Goal: Task Accomplishment & Management: Manage account settings

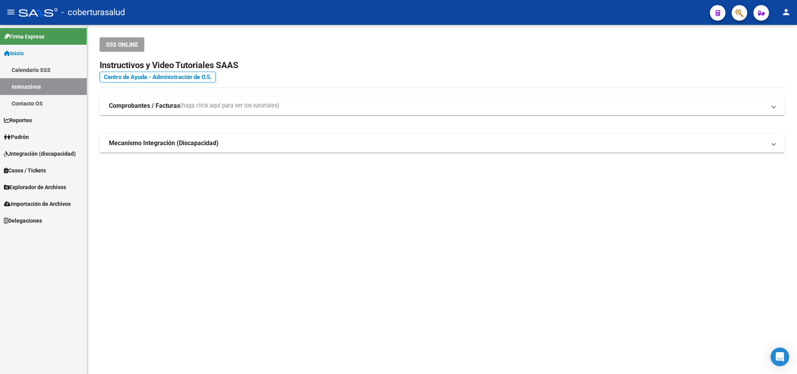
click at [746, 13] on button "button" at bounding box center [740, 13] width 16 height 16
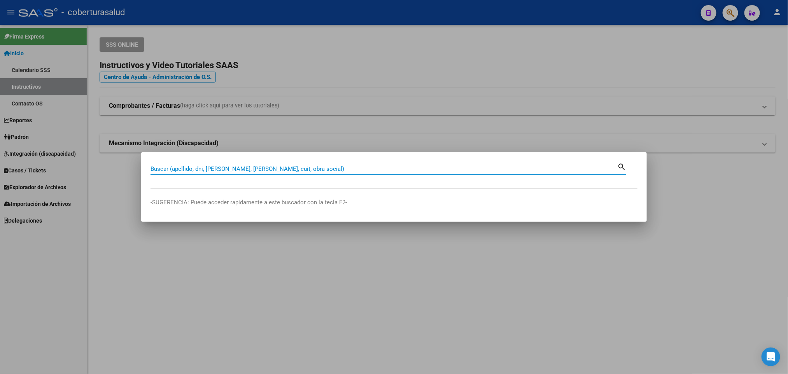
paste input "43489631"
type input "43489631"
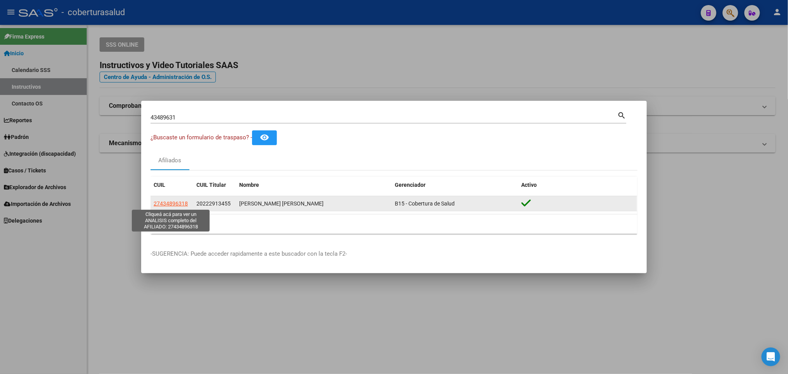
click at [172, 205] on span "27434896318" at bounding box center [171, 203] width 34 height 6
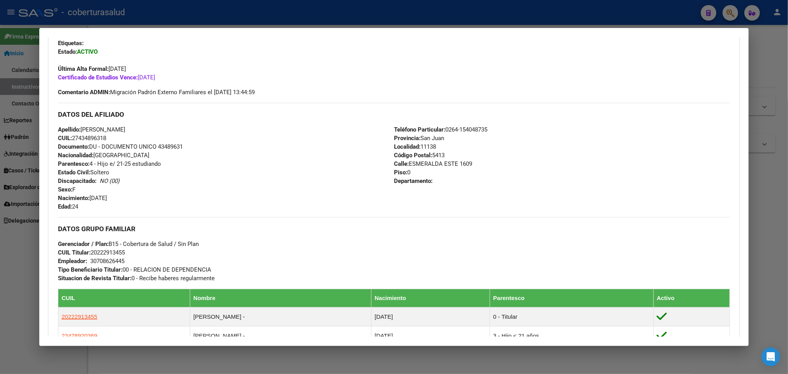
scroll to position [139, 0]
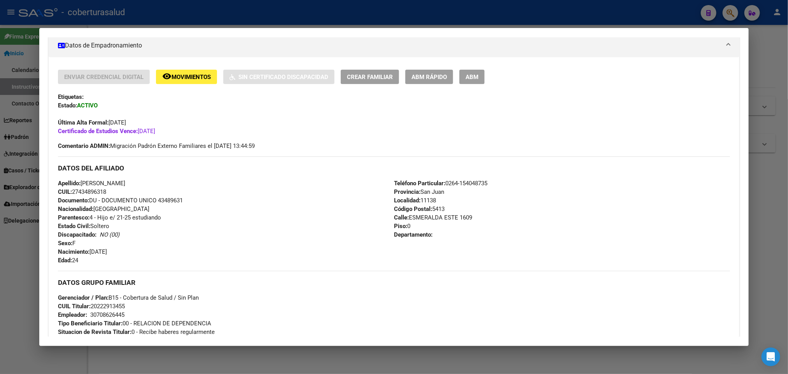
click at [182, 77] on span "Movimientos" at bounding box center [191, 77] width 39 height 7
click at [467, 82] on button "ABM" at bounding box center [472, 77] width 25 height 14
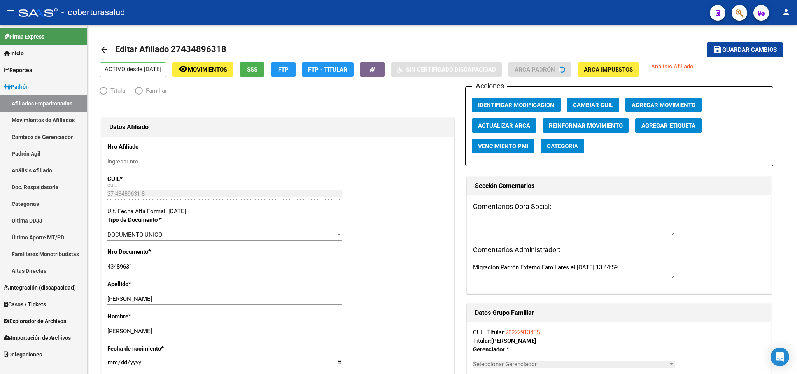
radio input "true"
type input "30-70862644-5"
click at [735, 12] on button "button" at bounding box center [740, 13] width 16 height 16
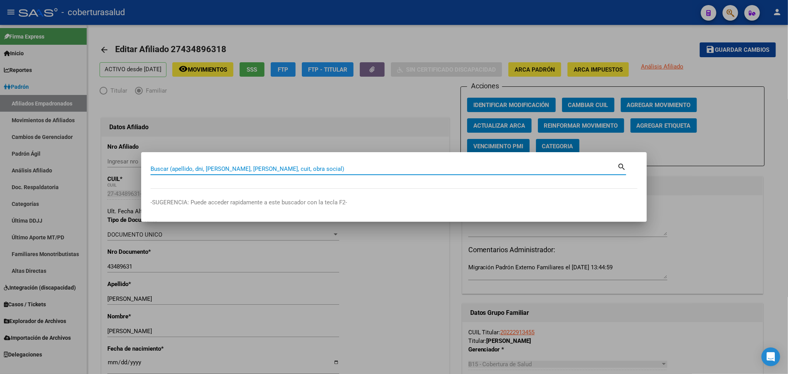
paste input "34717479"
type input "34717479"
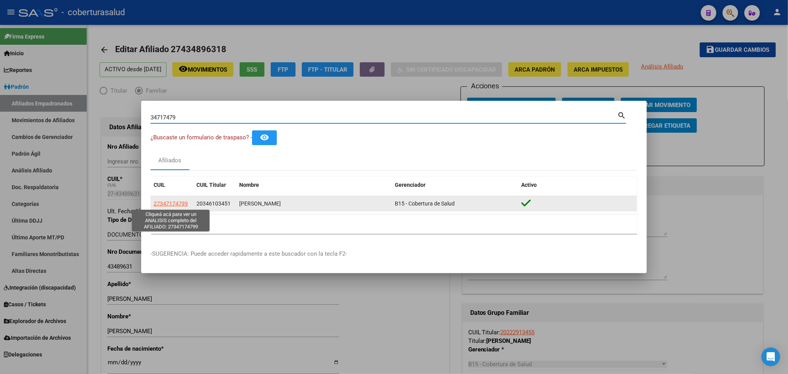
click at [175, 206] on span "27347174799" at bounding box center [171, 203] width 34 height 6
type textarea "27347174799"
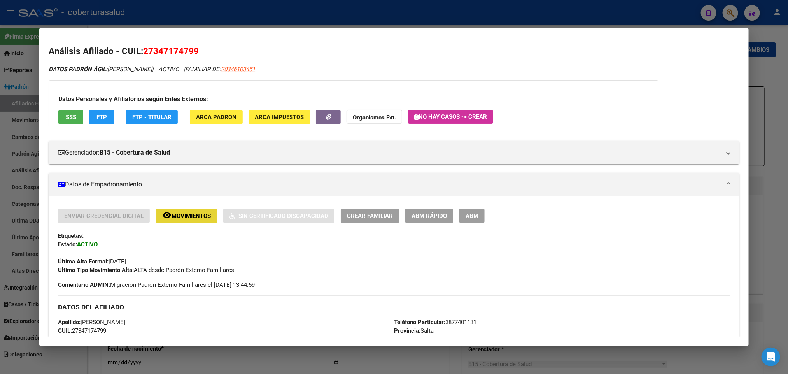
click at [204, 218] on span "Movimientos" at bounding box center [191, 215] width 39 height 7
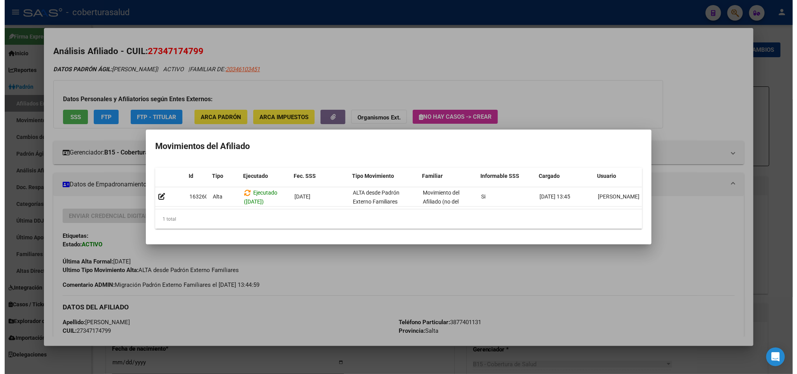
scroll to position [0, 11]
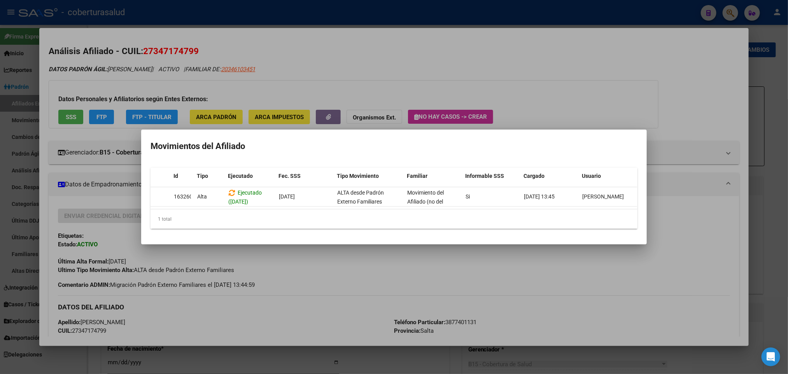
click at [614, 305] on div at bounding box center [394, 187] width 788 height 374
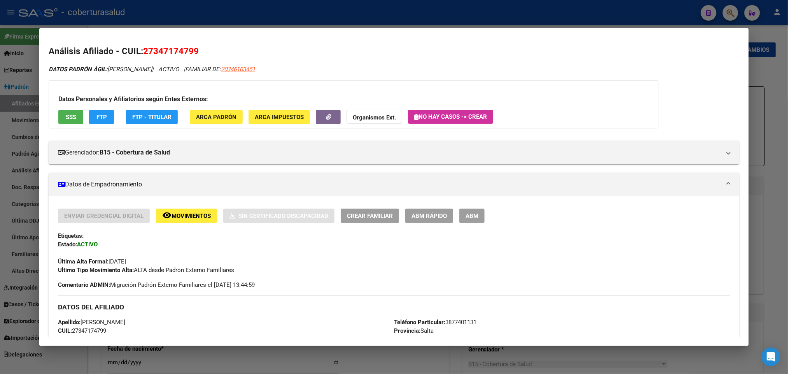
click at [470, 219] on span "ABM" at bounding box center [472, 215] width 13 height 7
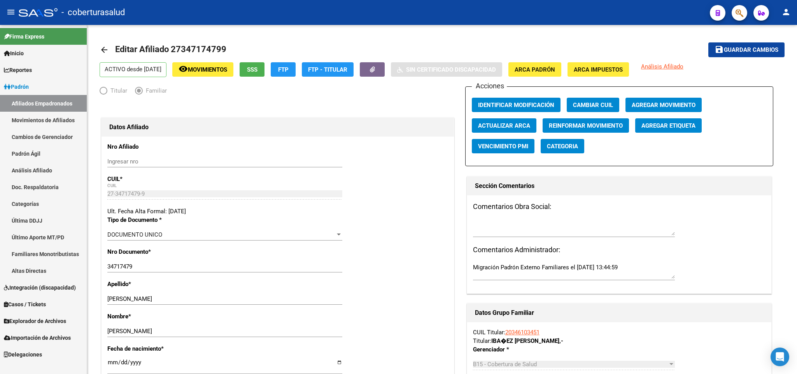
click at [739, 18] on span "button" at bounding box center [740, 13] width 8 height 16
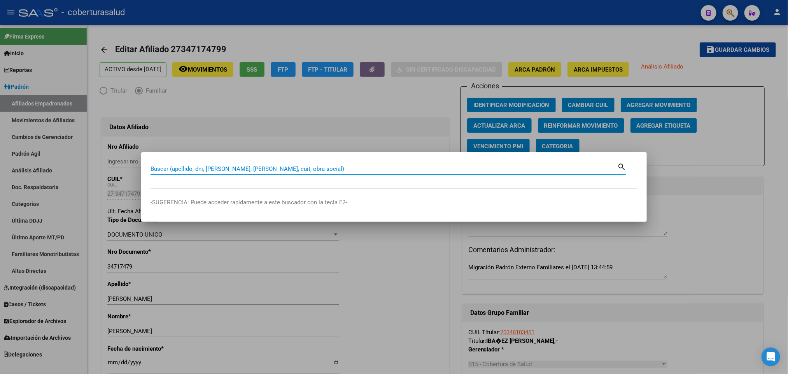
paste input "45258090"
type input "45258090"
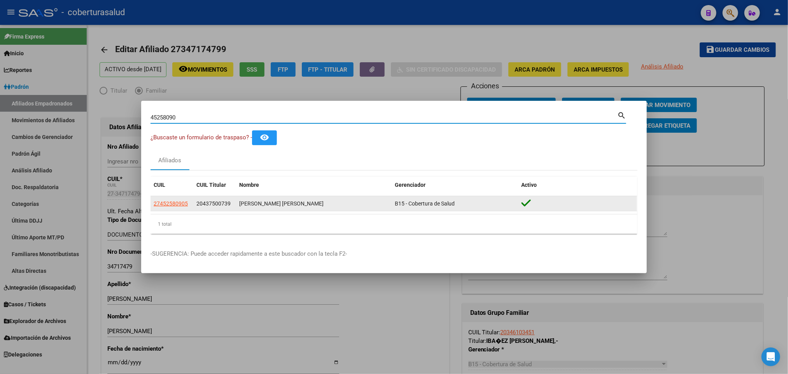
click at [168, 208] on datatable-body-cell "27452580905" at bounding box center [172, 203] width 43 height 15
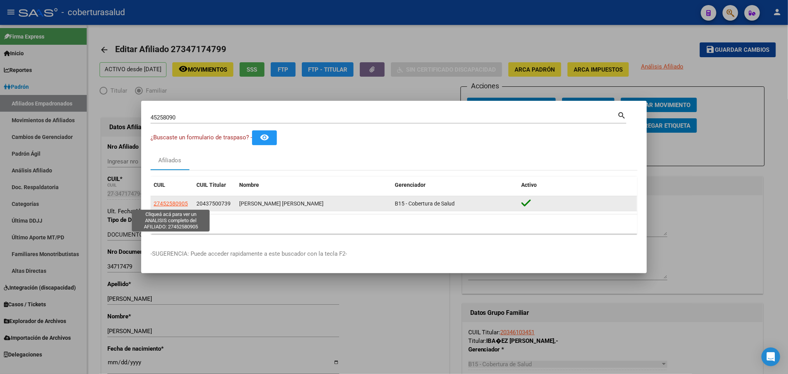
click at [172, 205] on span "27452580905" at bounding box center [171, 203] width 34 height 6
type textarea "27452580905"
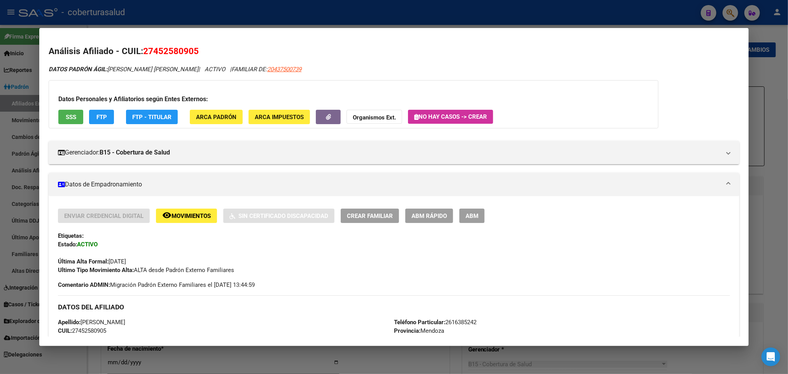
click at [466, 217] on span "ABM" at bounding box center [472, 215] width 13 height 7
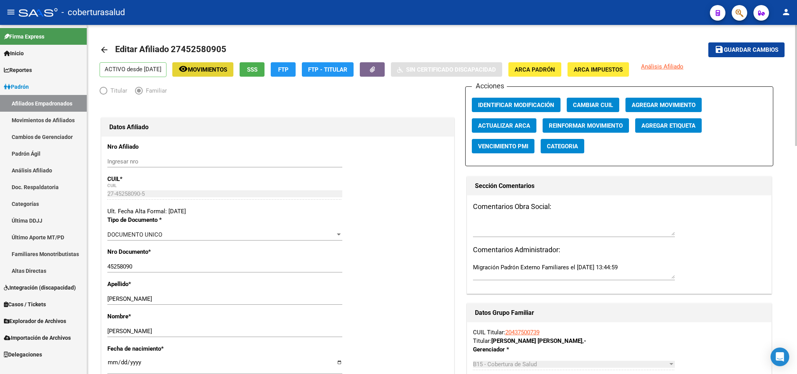
click at [227, 70] on span "Movimientos" at bounding box center [207, 69] width 39 height 7
click at [742, 18] on span "button" at bounding box center [740, 13] width 8 height 16
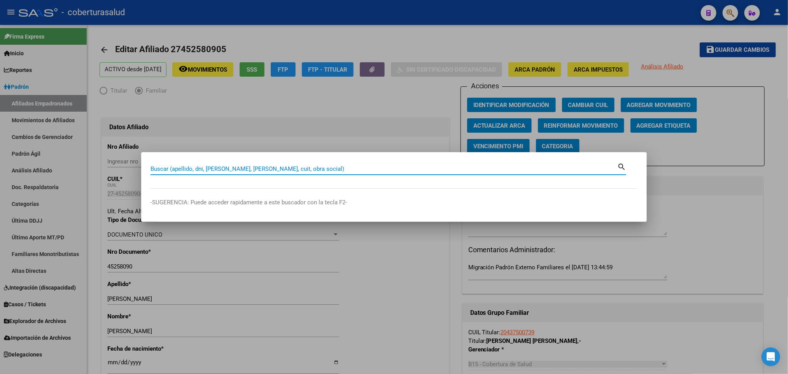
paste input "70688767"
type input "70688767"
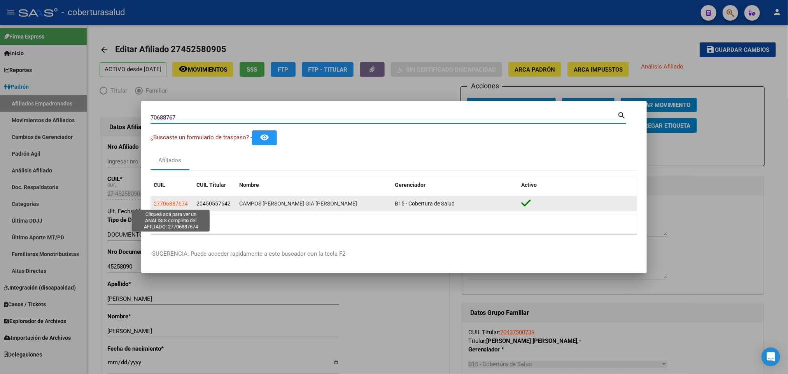
click at [176, 202] on span "27706887674" at bounding box center [171, 203] width 34 height 6
type textarea "27706887674"
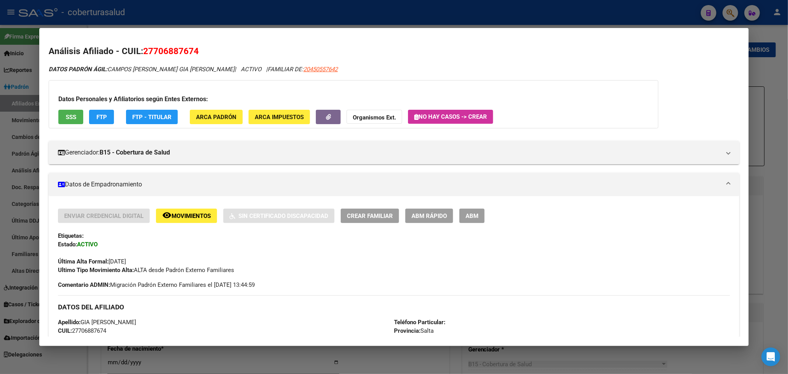
click at [470, 217] on span "ABM" at bounding box center [472, 215] width 13 height 7
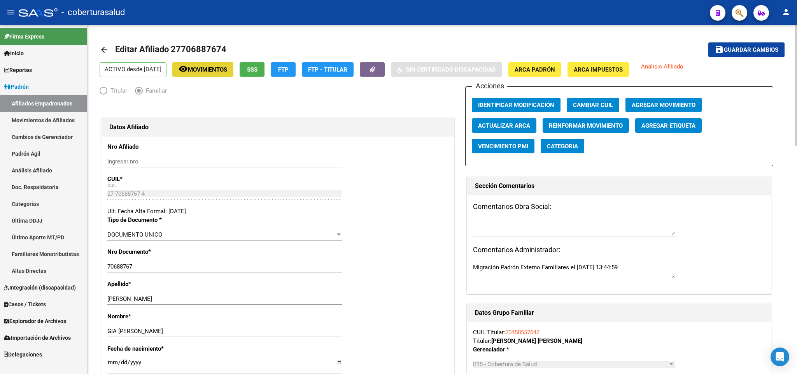
click at [210, 63] on button "remove_red_eye Movimientos" at bounding box center [202, 69] width 61 height 14
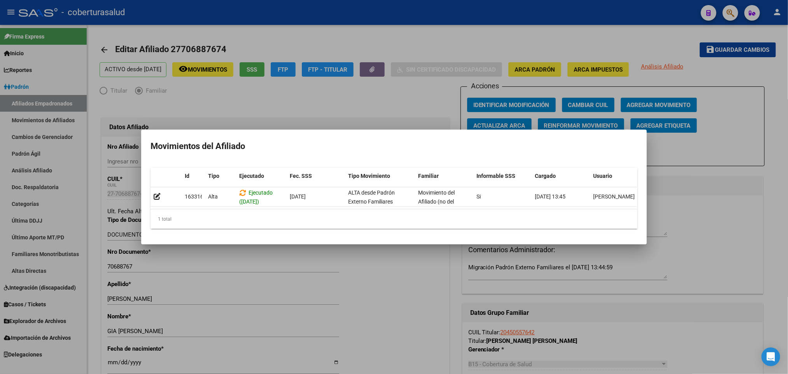
click at [731, 195] on div at bounding box center [394, 187] width 788 height 374
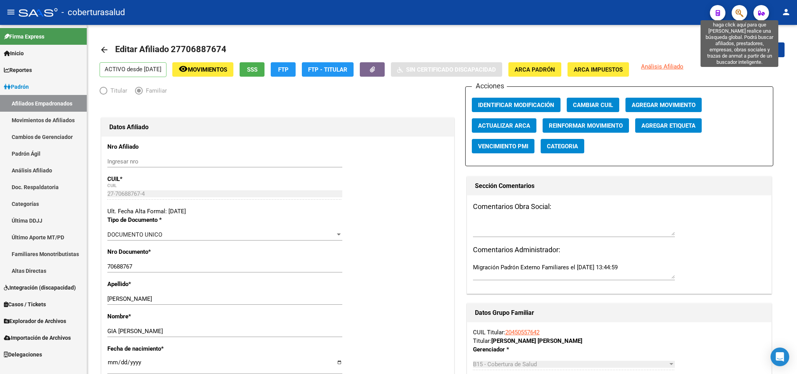
click at [736, 13] on icon "button" at bounding box center [740, 13] width 8 height 9
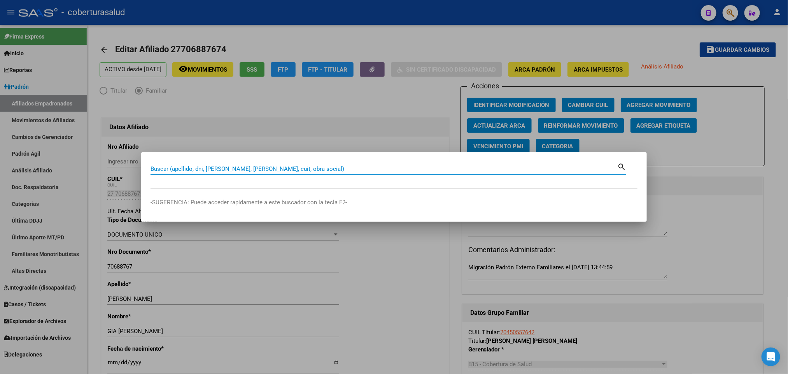
paste input "55829443"
type input "55829443"
